Goal: Transaction & Acquisition: Purchase product/service

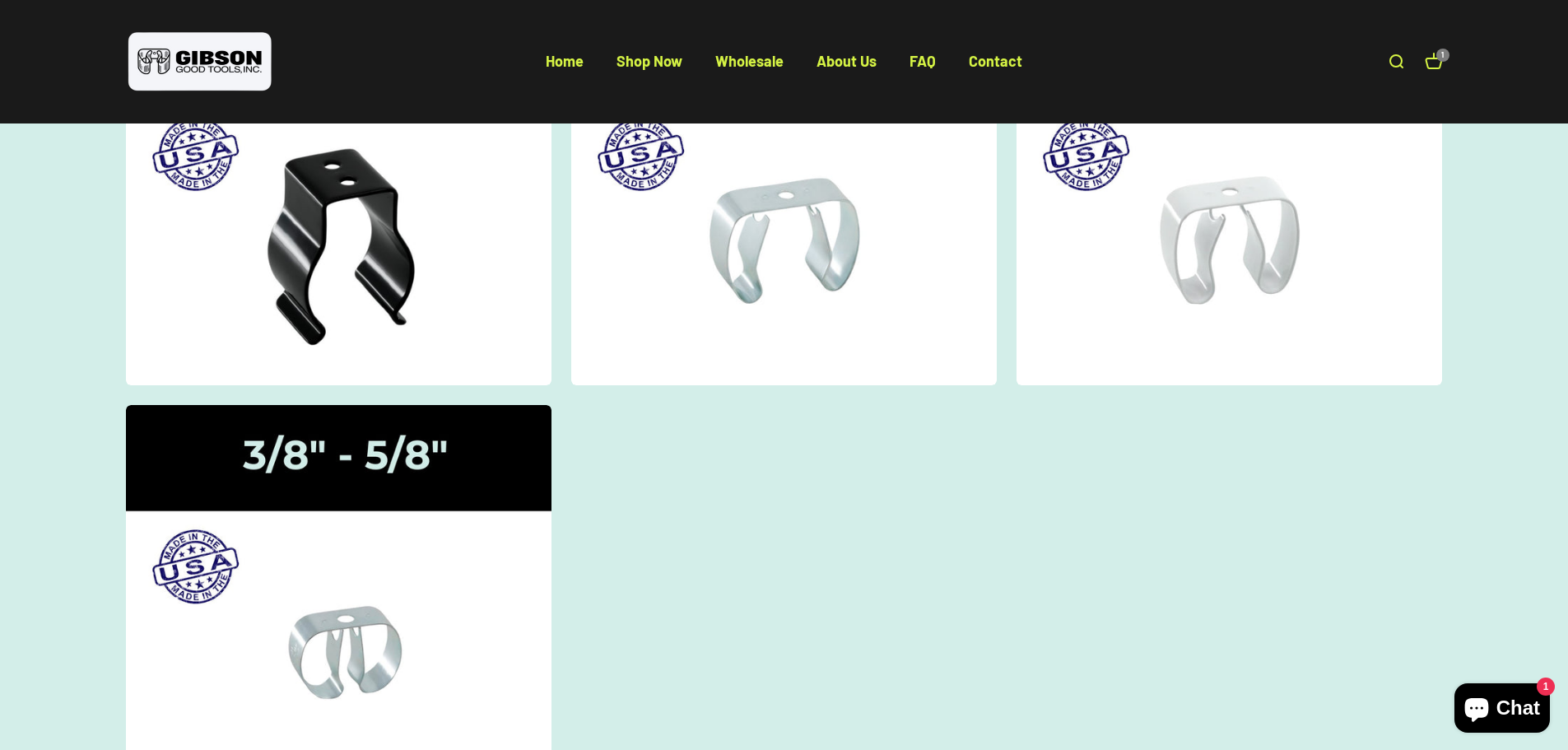
scroll to position [83, 0]
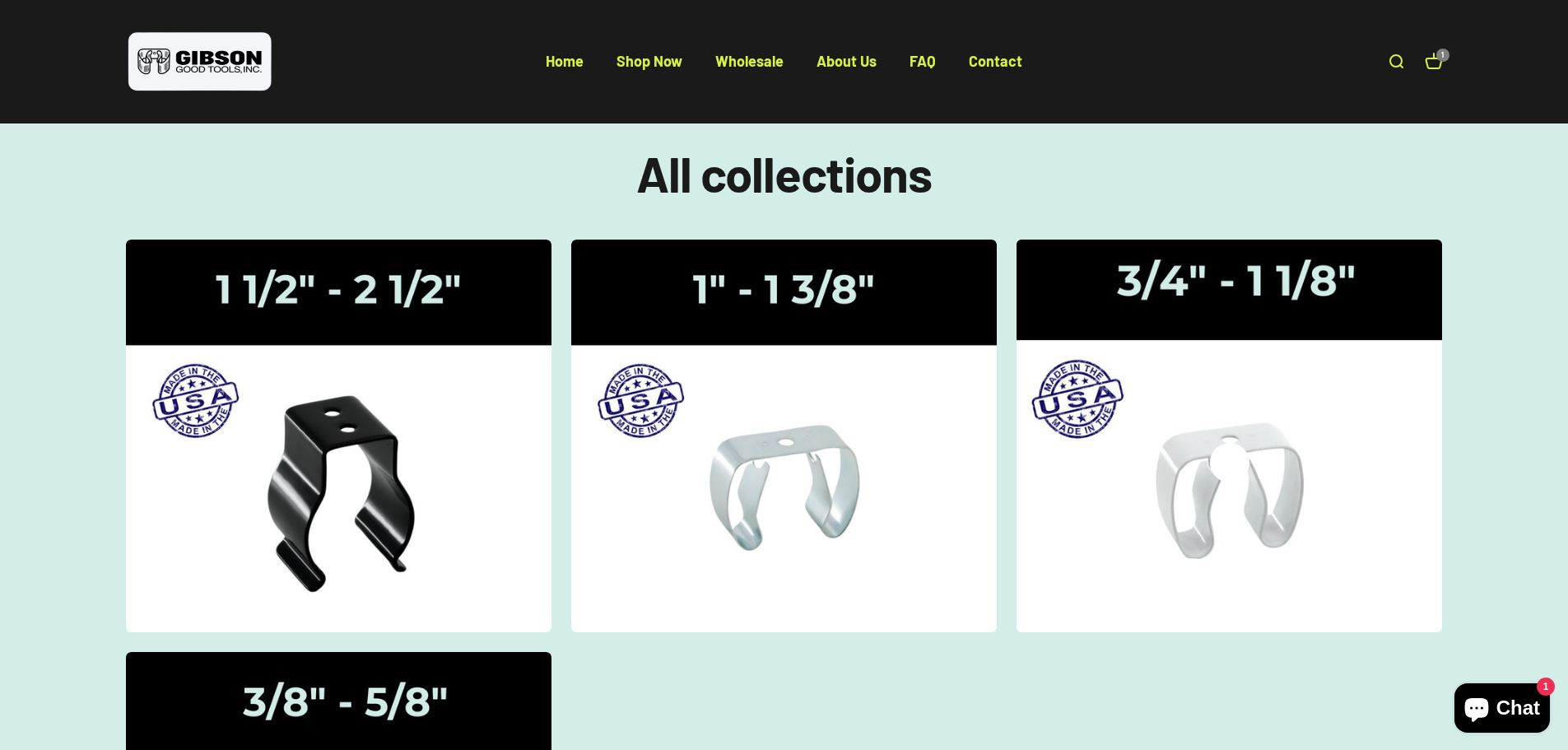
click at [1246, 436] on div "Gripper Clips | 3/4" - 1 1/8"" at bounding box center [1230, 436] width 40 height 0
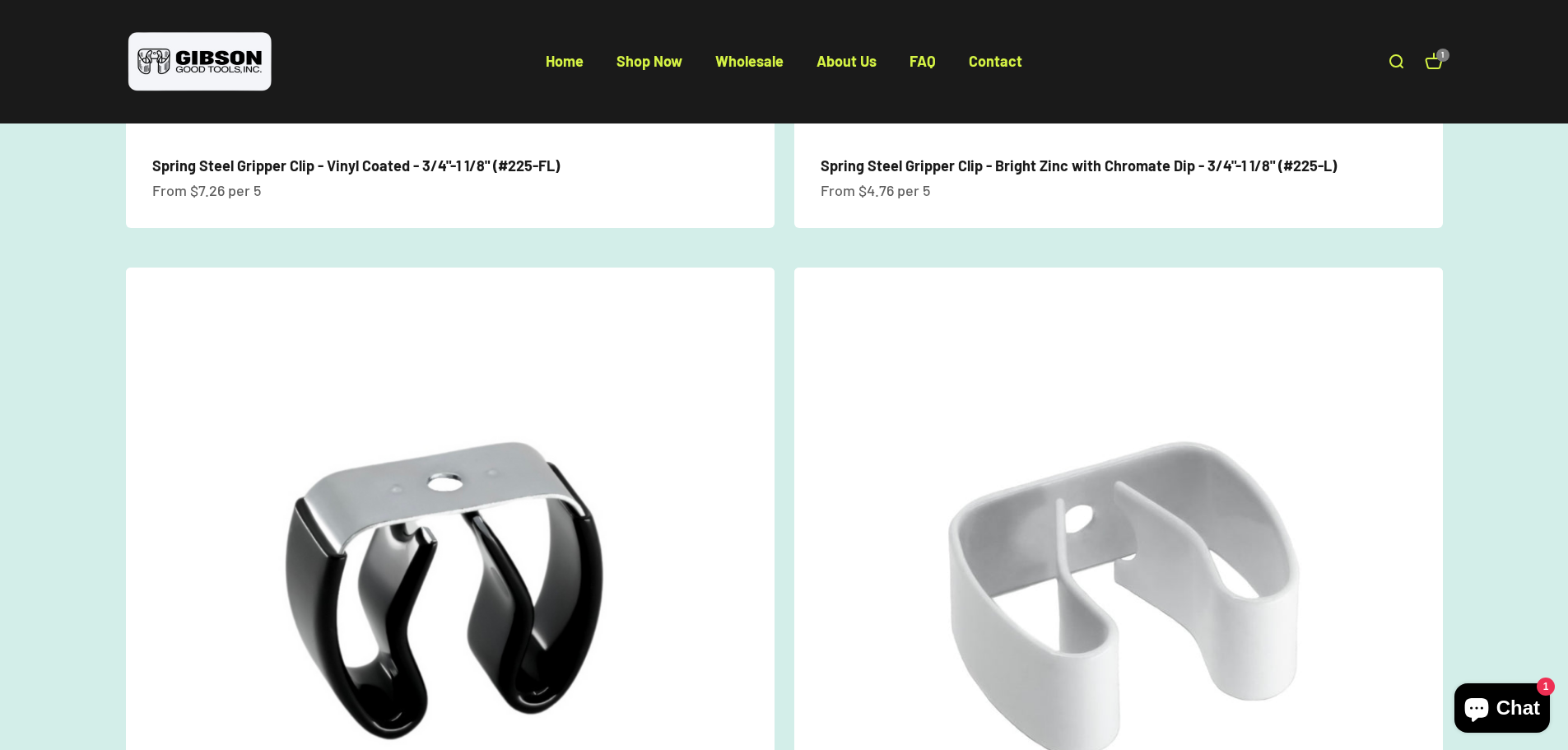
scroll to position [823, 0]
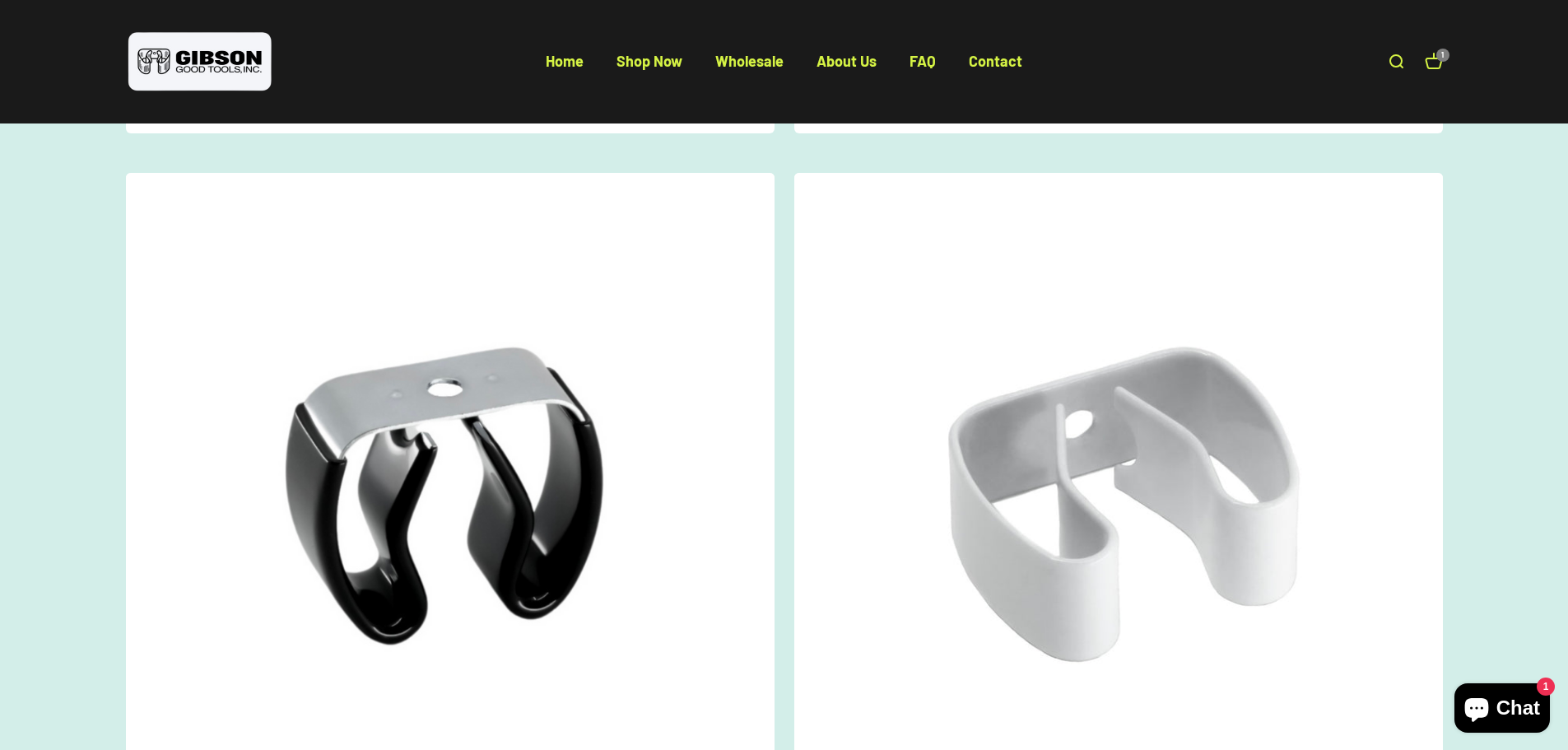
click at [1070, 508] on img at bounding box center [1119, 497] width 648 height 648
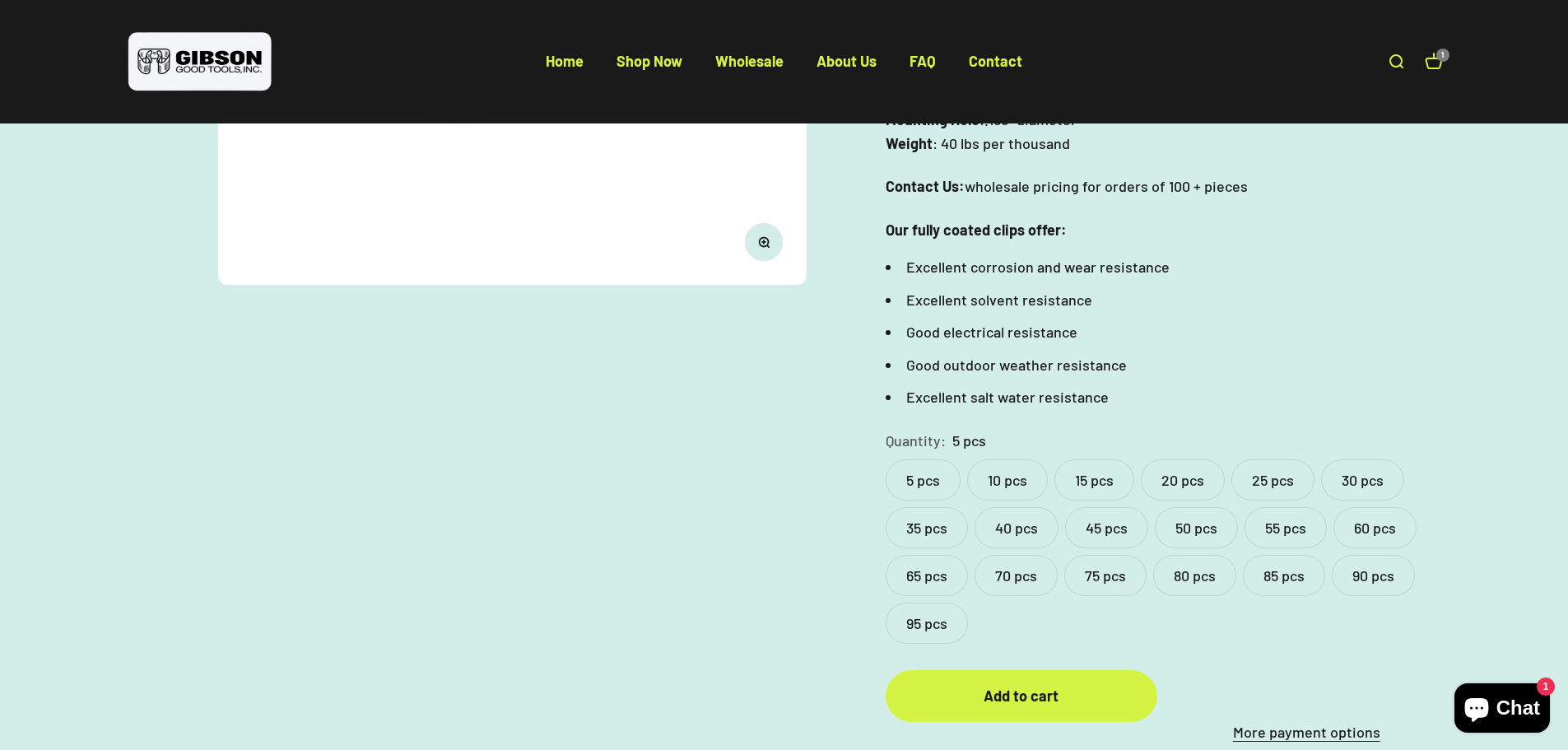
scroll to position [576, 0]
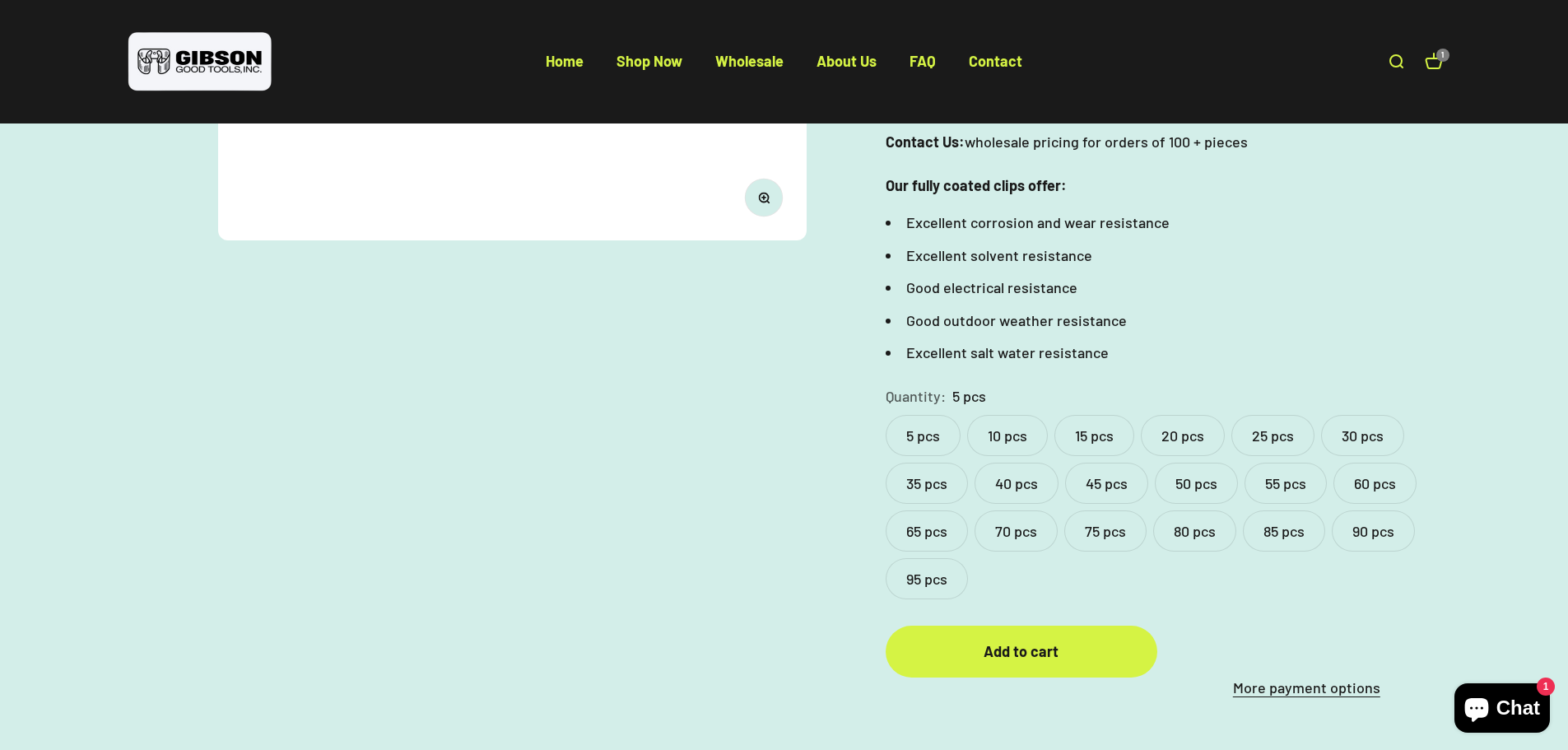
click at [1102, 538] on label "75 pcs" at bounding box center [1105, 530] width 83 height 41
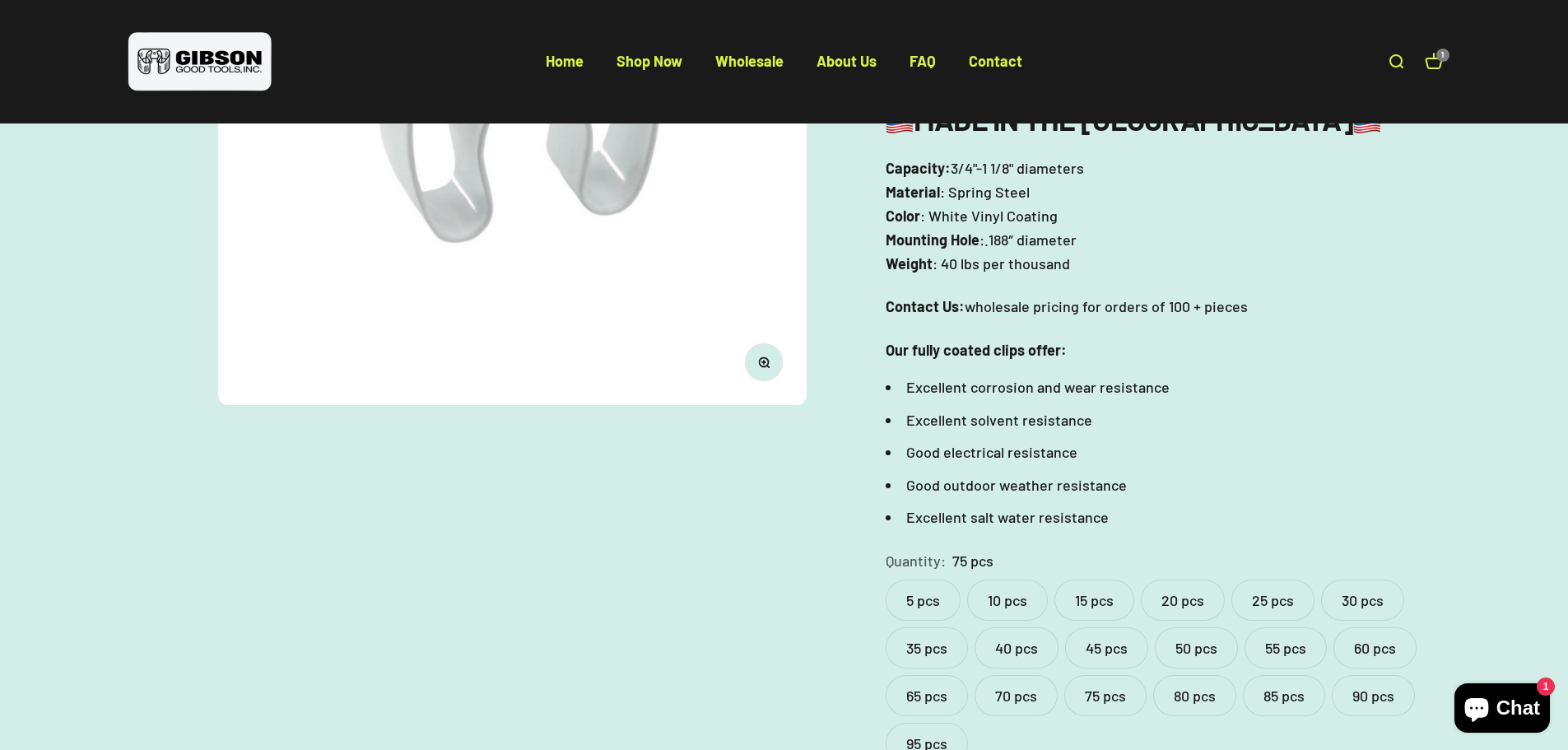
scroll to position [659, 0]
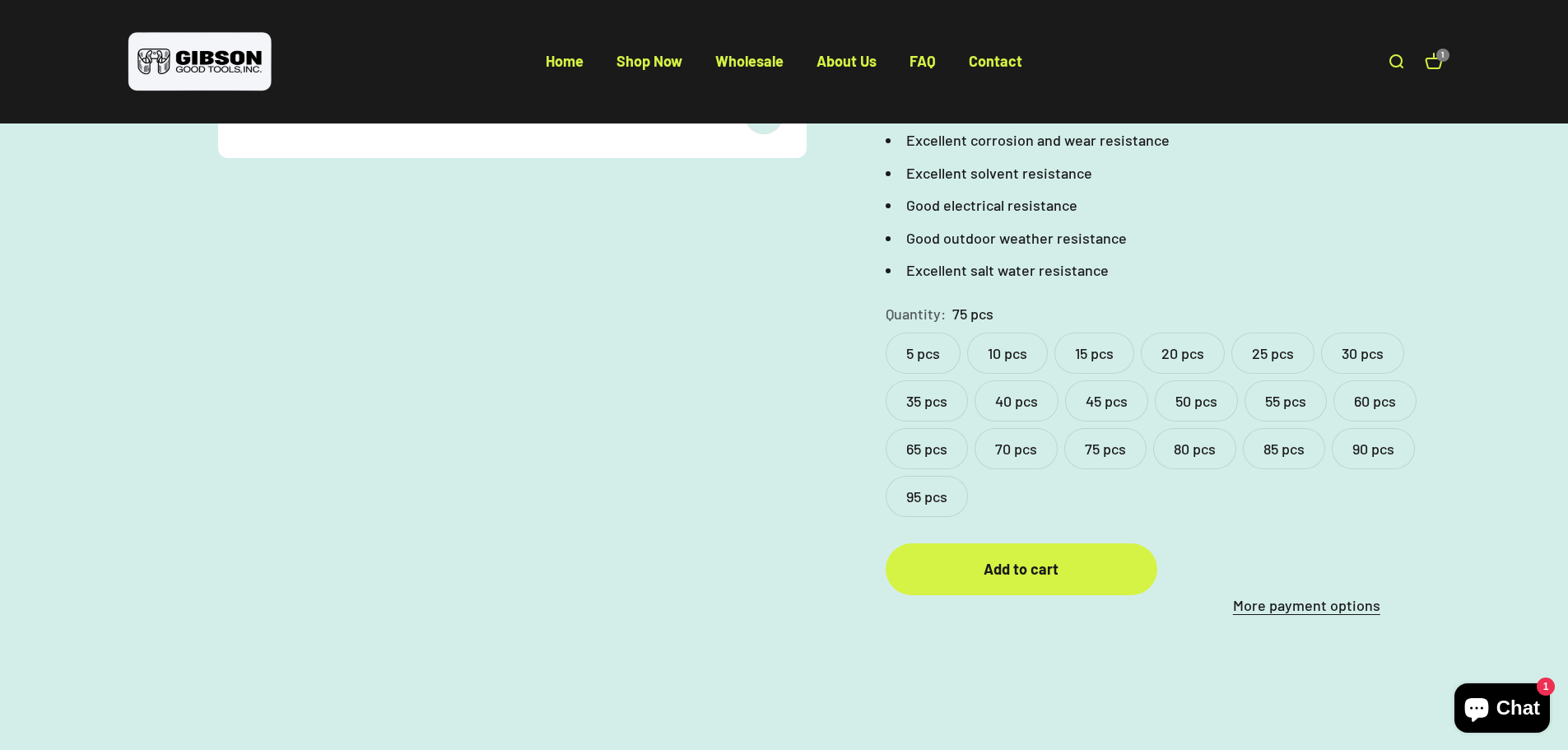
click at [1276, 405] on label "55 pcs" at bounding box center [1286, 400] width 83 height 41
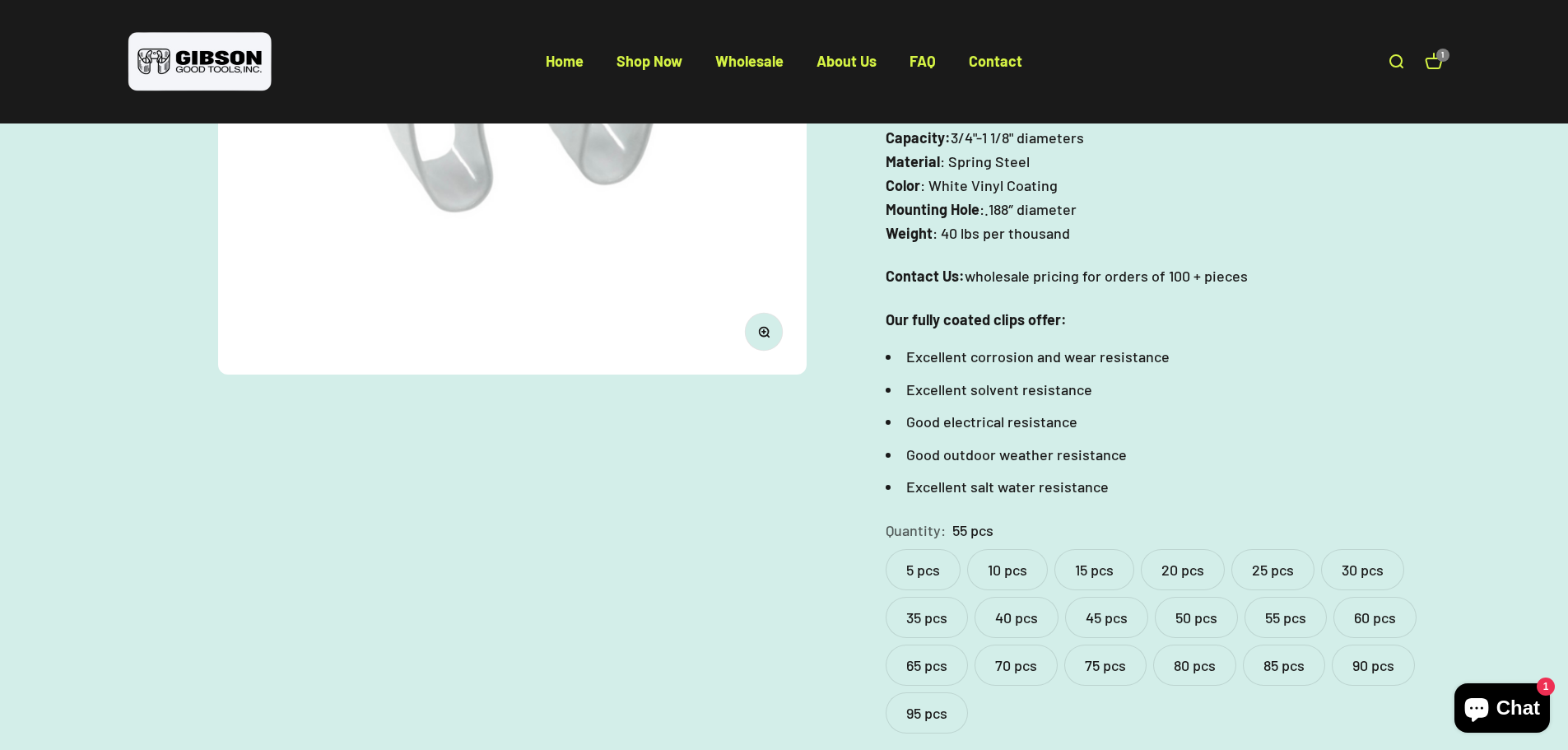
scroll to position [494, 0]
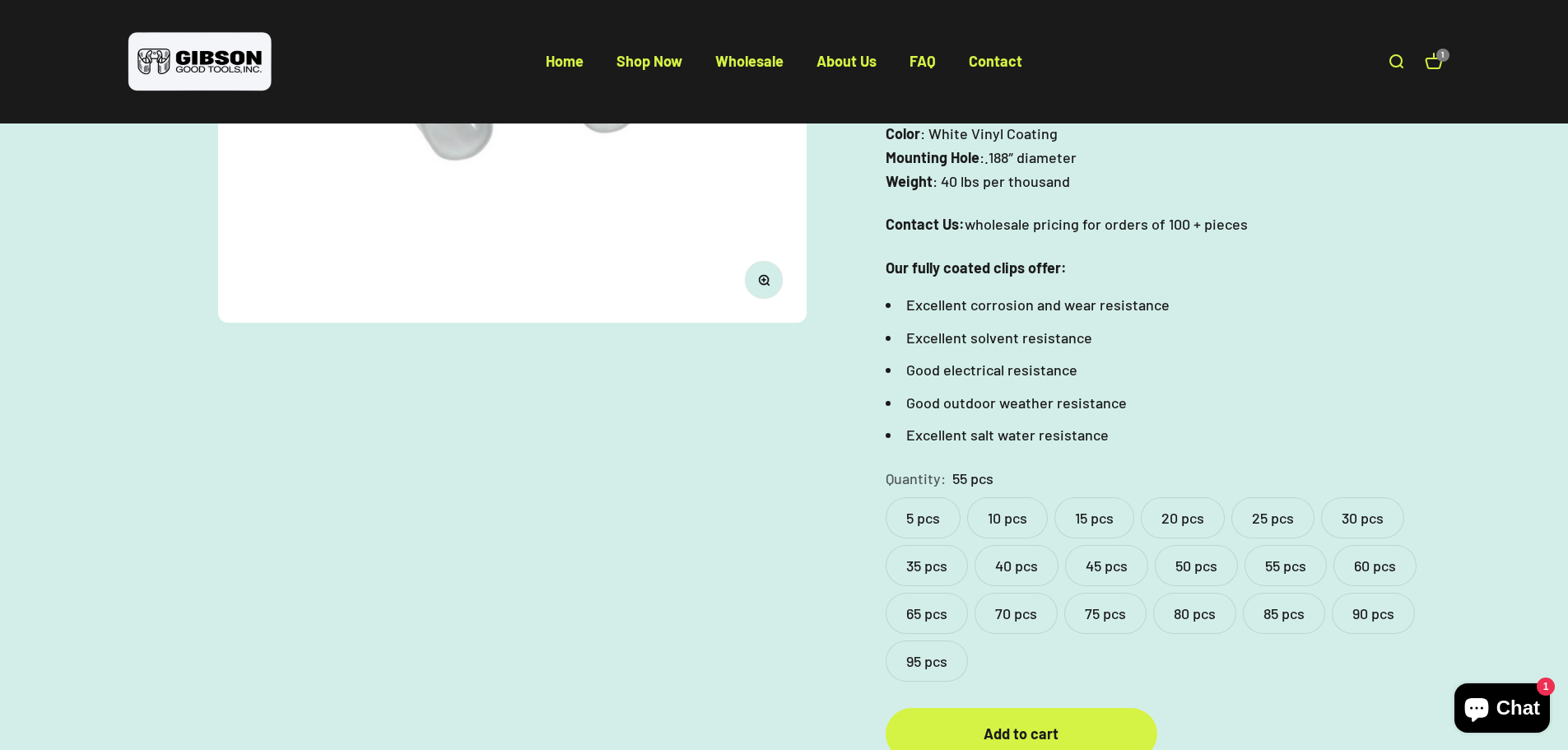
click at [1186, 611] on label "80 pcs" at bounding box center [1194, 613] width 83 height 41
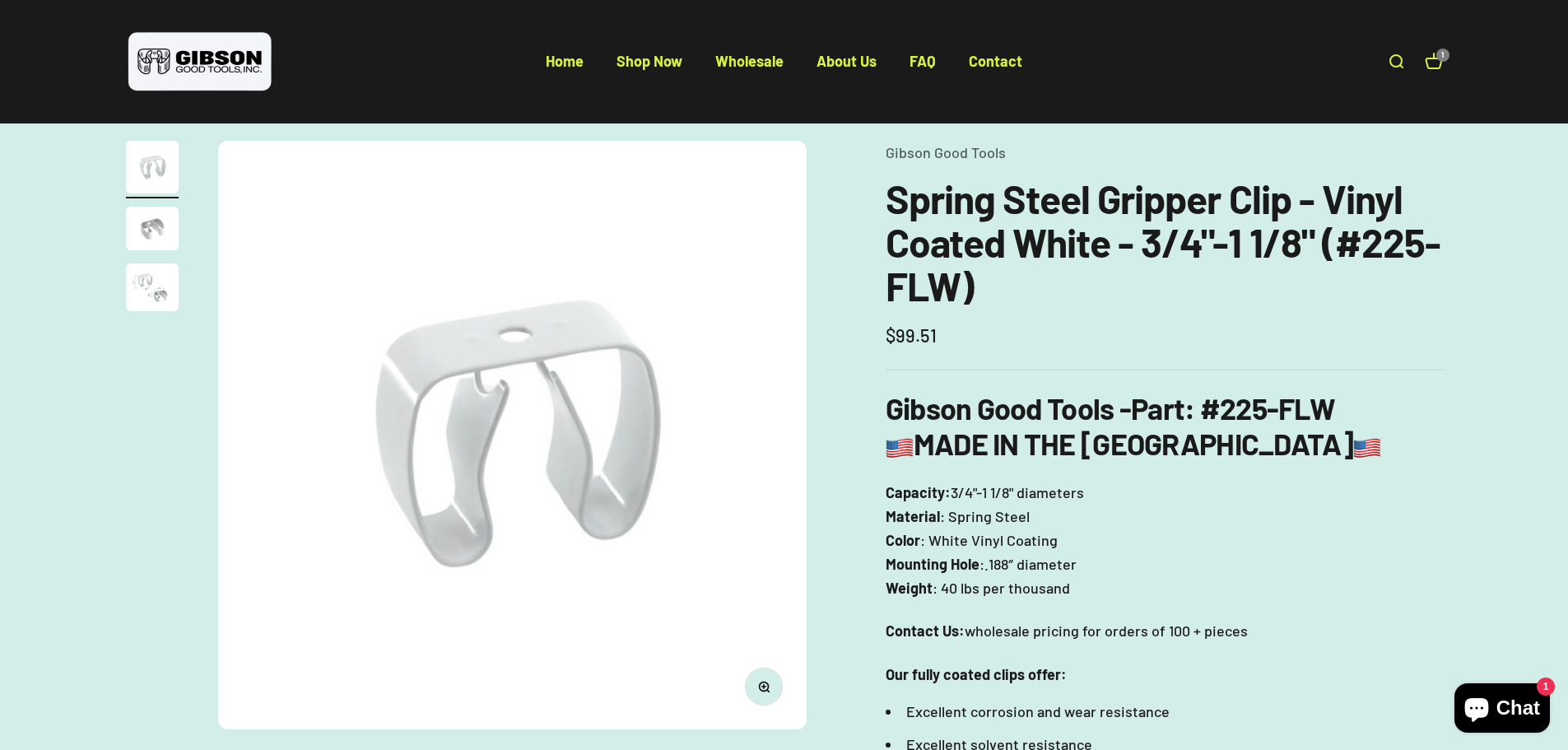
scroll to position [83, 0]
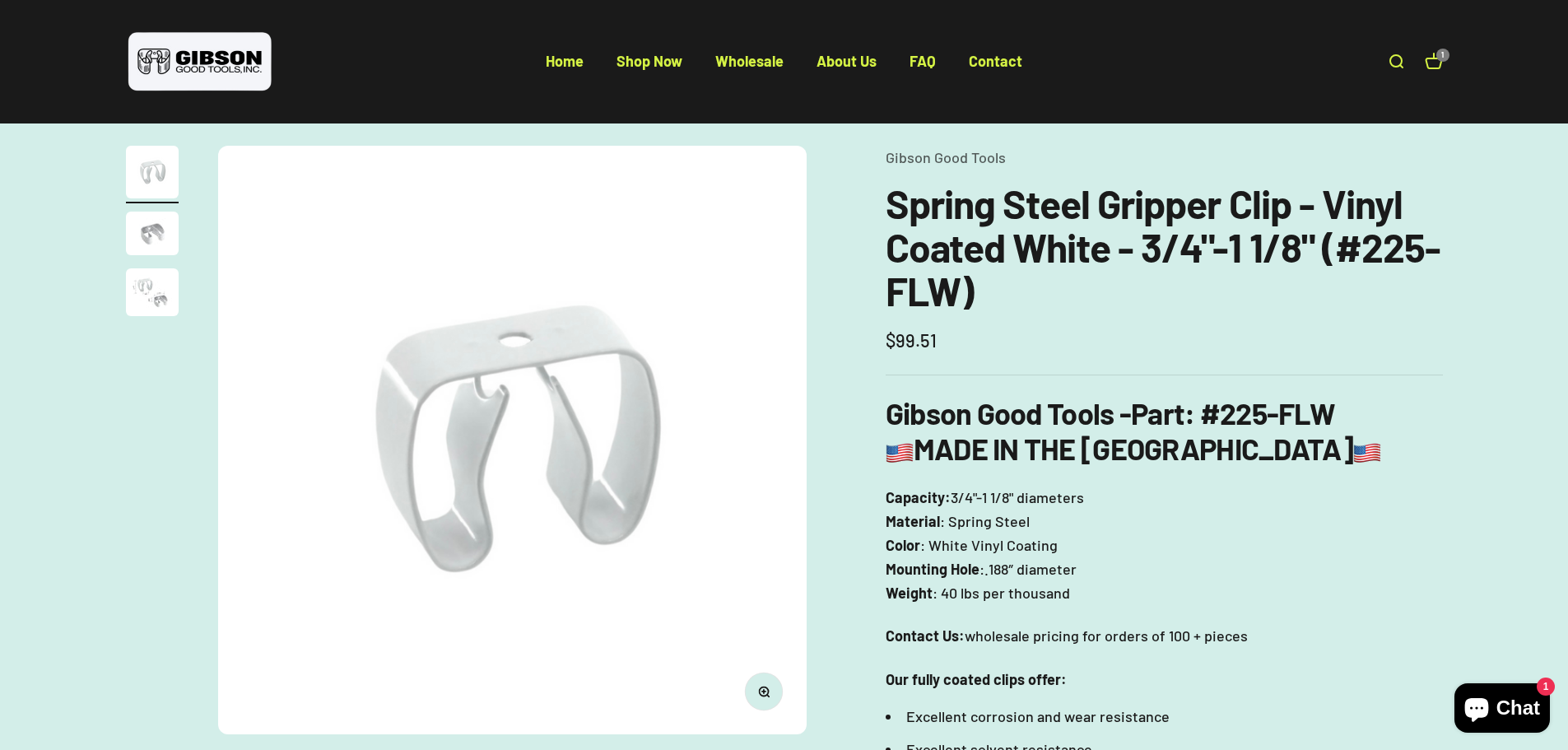
click at [137, 297] on img "Go to item 3" at bounding box center [152, 292] width 52 height 48
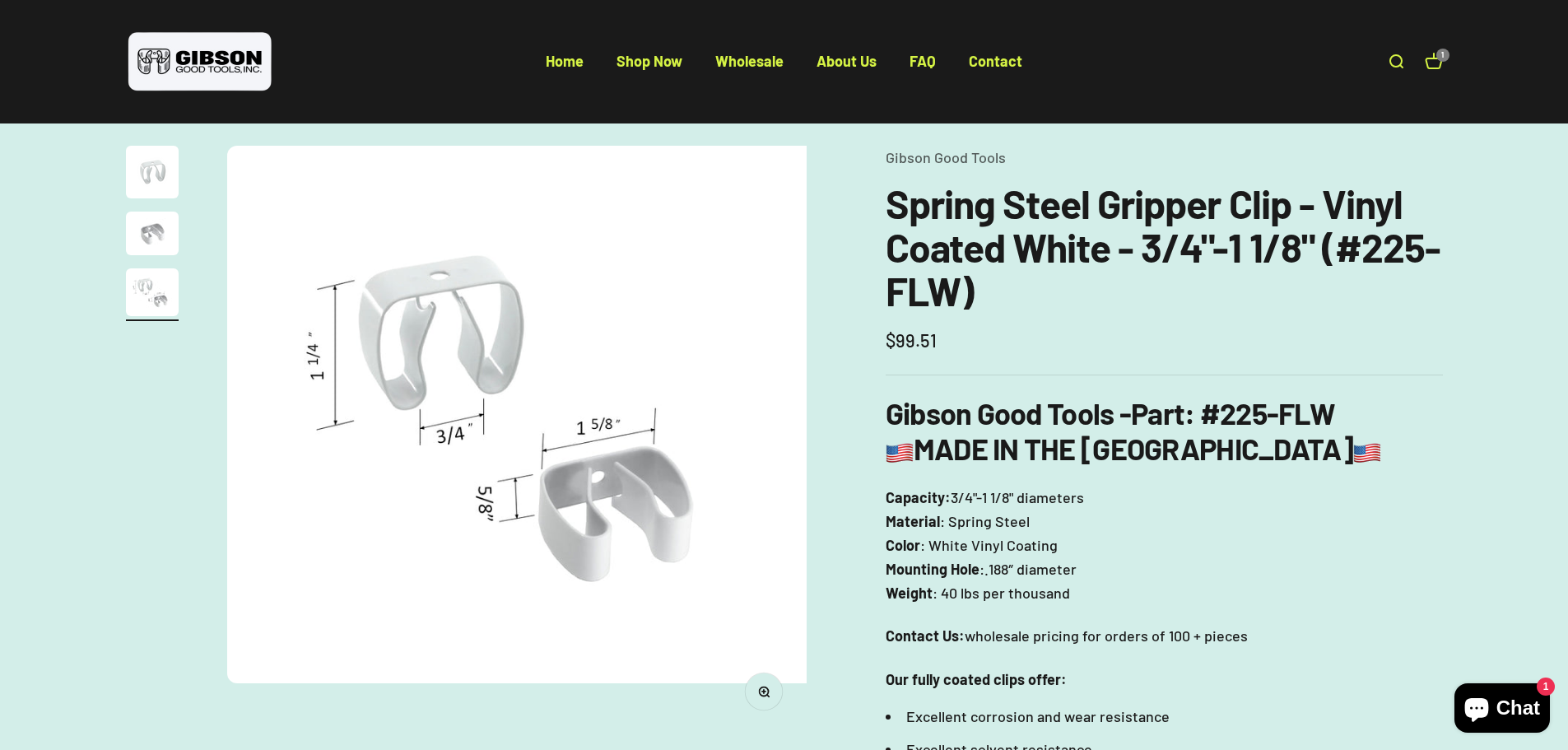
scroll to position [0, 1216]
